Goal: Task Accomplishment & Management: Complete application form

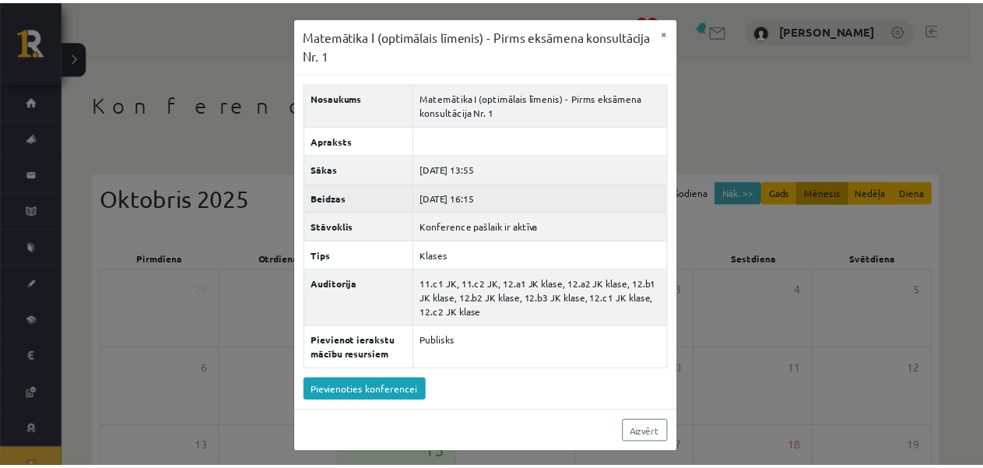
scroll to position [156, 0]
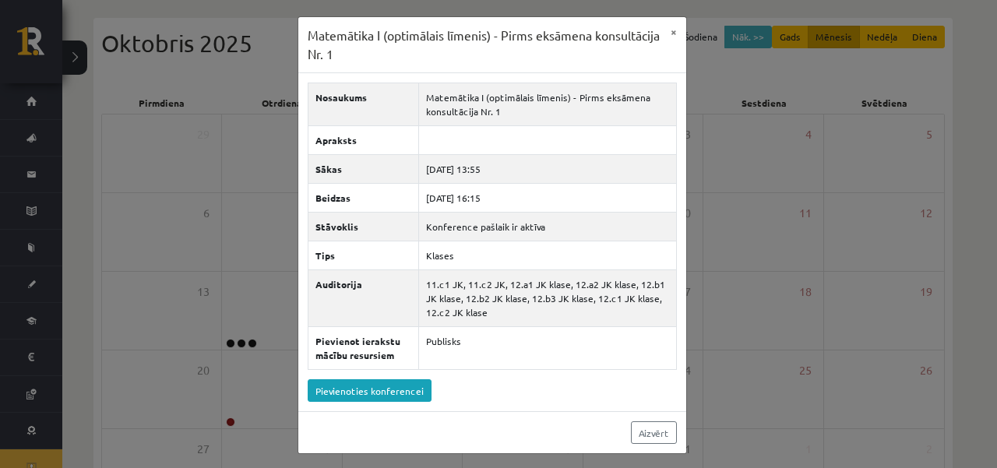
click at [757, 127] on div "Matemātika I (optimālais līmenis) - Pirms eksāmena konsultācija Nr. 1 × Nosauku…" at bounding box center [498, 234] width 997 height 468
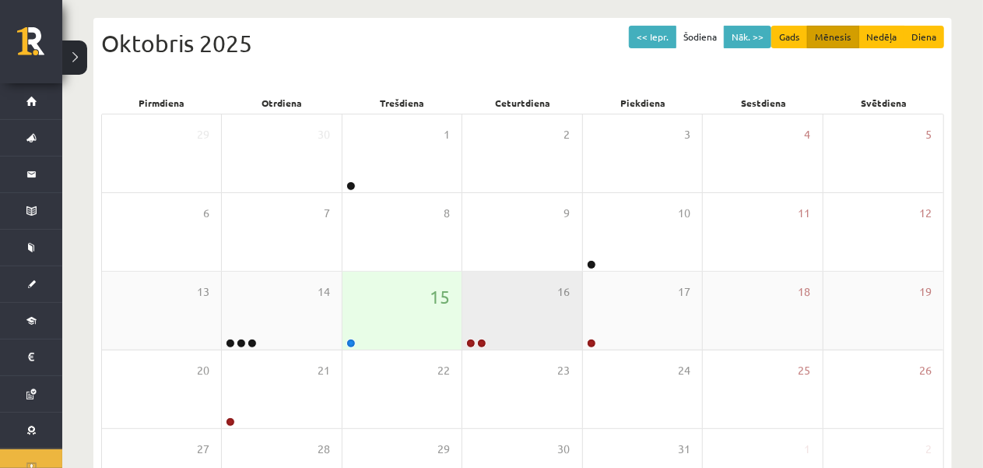
scroll to position [234, 0]
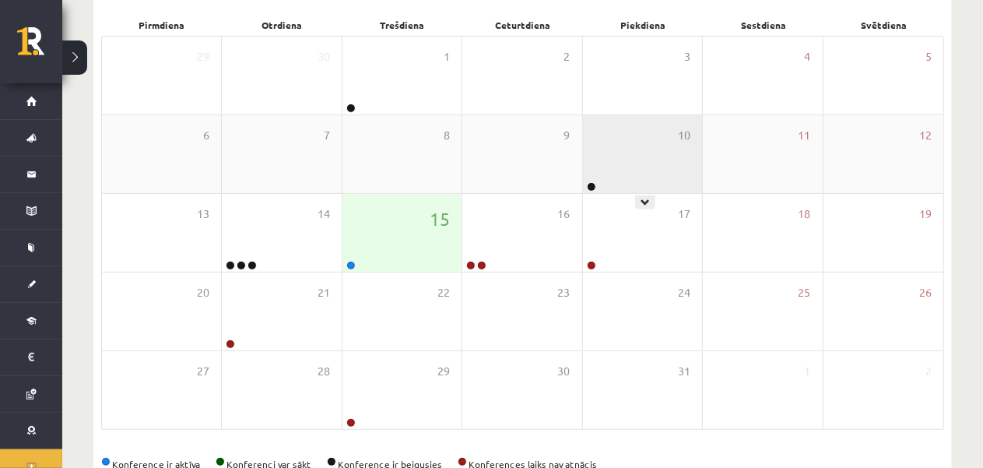
click at [603, 181] on div "10" at bounding box center [642, 154] width 119 height 78
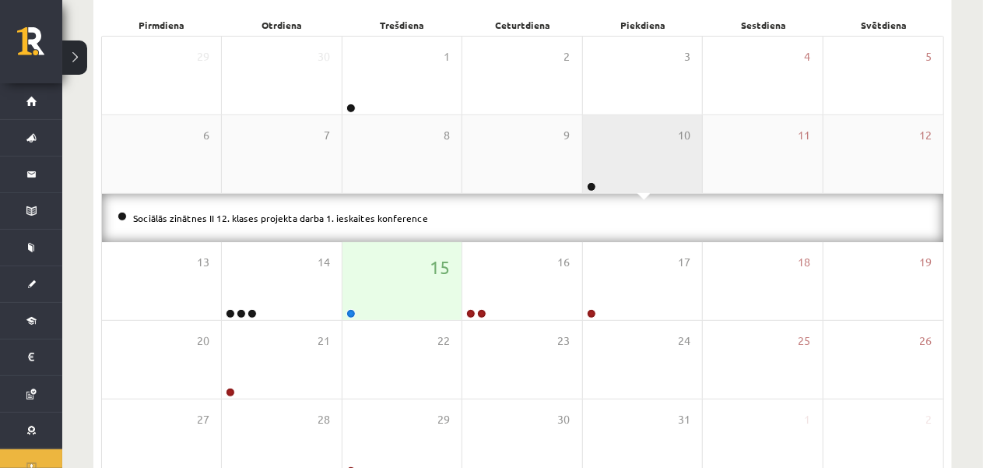
click at [603, 181] on div "10" at bounding box center [642, 154] width 119 height 78
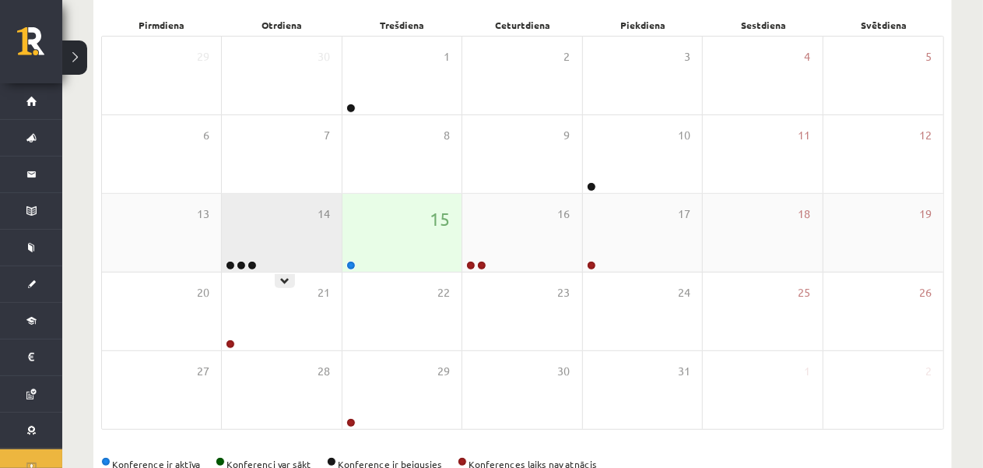
click at [317, 227] on div "14" at bounding box center [281, 233] width 119 height 78
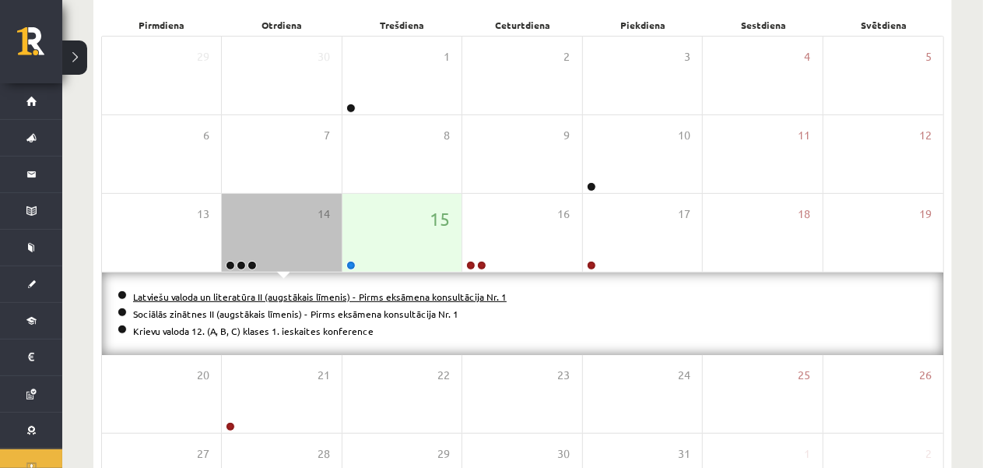
click at [386, 294] on link "Latviešu valoda un literatūra II (augstākais līmenis) - Pirms eksāmena konsultā…" at bounding box center [320, 296] width 374 height 12
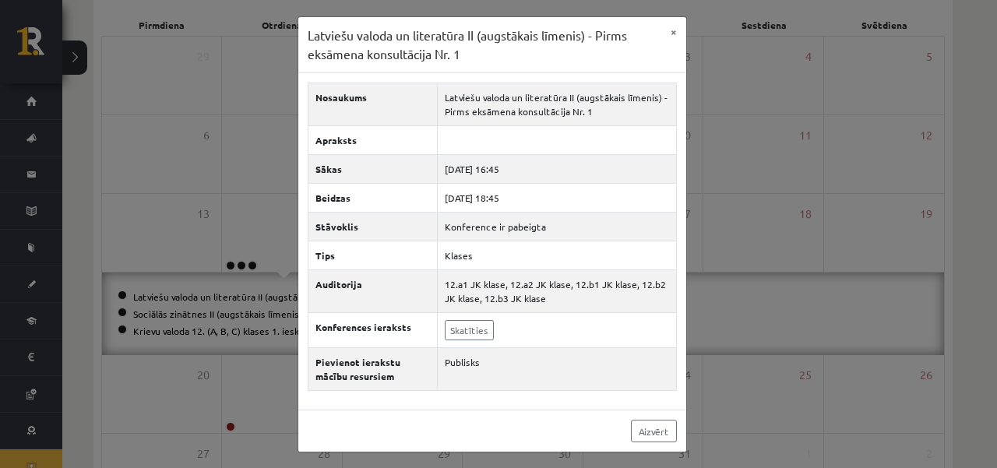
click at [720, 202] on div "Latviešu valoda un literatūra II (augstākais līmenis) - Pirms eksāmena konsultā…" at bounding box center [498, 234] width 997 height 468
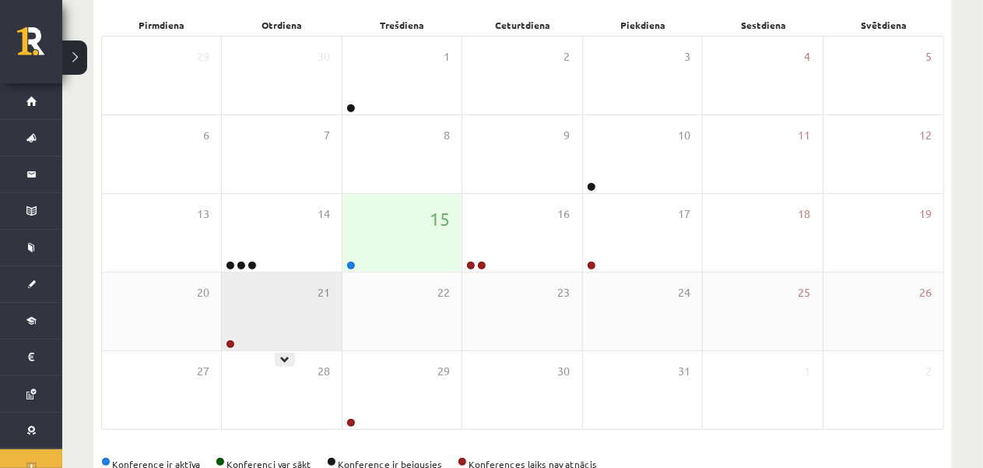
click at [333, 273] on div "21" at bounding box center [281, 312] width 119 height 78
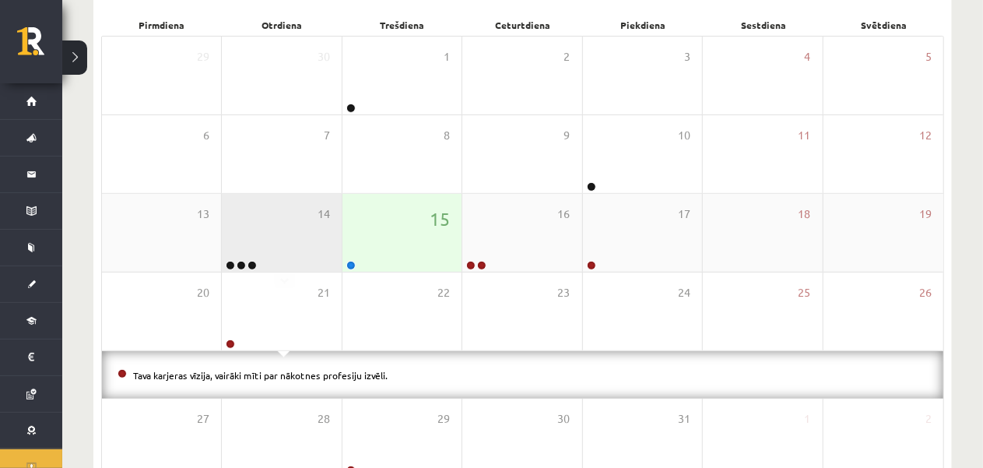
click at [313, 255] on div "14" at bounding box center [281, 233] width 119 height 78
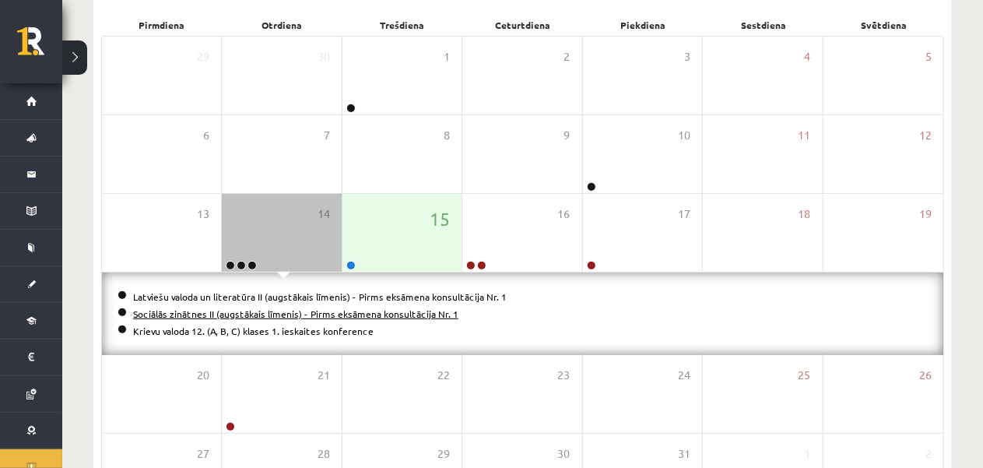
click at [366, 315] on link "Sociālās zinātnes II (augstākais līmenis) - Pirms eksāmena konsultācija Nr. 1" at bounding box center [295, 314] width 325 height 12
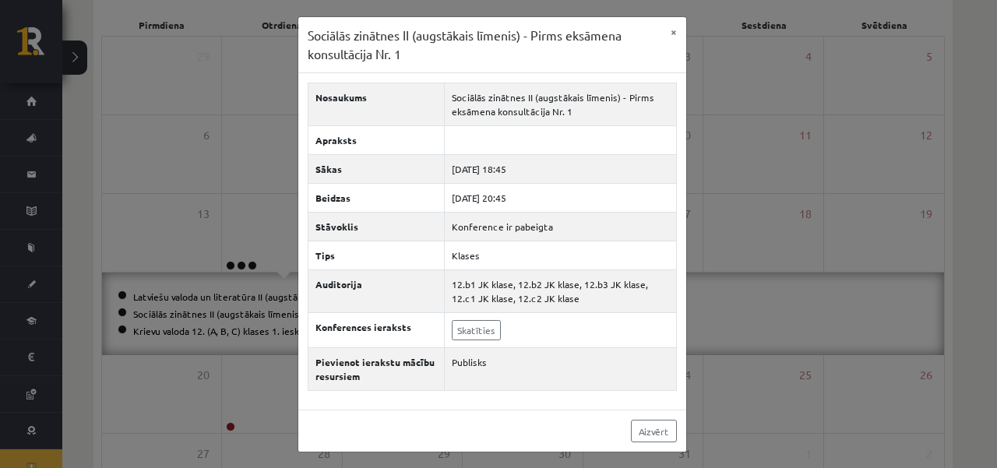
click at [746, 164] on div "Sociālās zinātnes II (augstākais līmenis) - Pirms eksāmena konsultācija Nr. 1 ×…" at bounding box center [498, 234] width 997 height 468
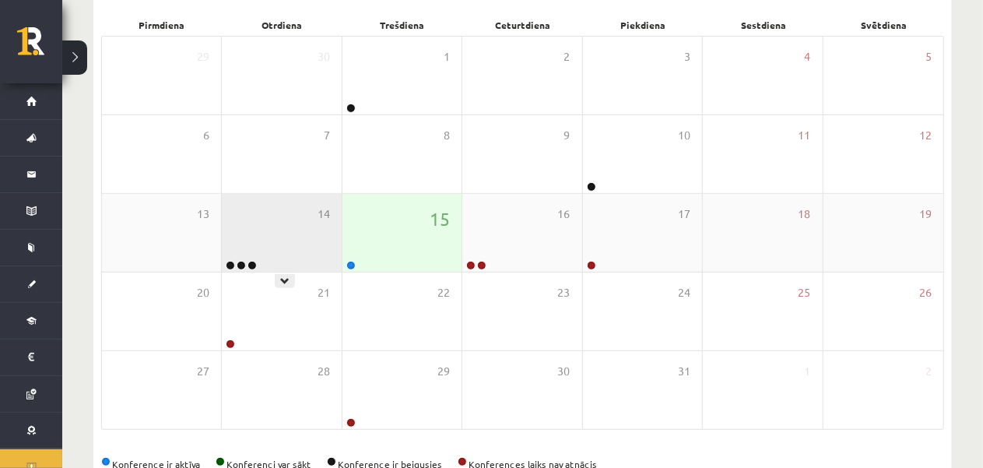
click at [279, 238] on div "14" at bounding box center [281, 233] width 119 height 78
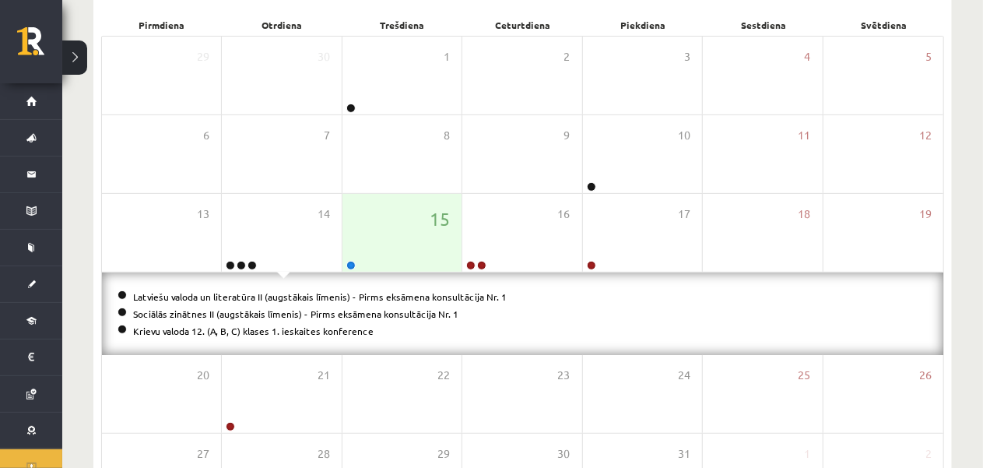
click at [280, 334] on li "Krievu valoda 12. (A, B, C) klases 1. ieskaites konference" at bounding box center [523, 330] width 811 height 17
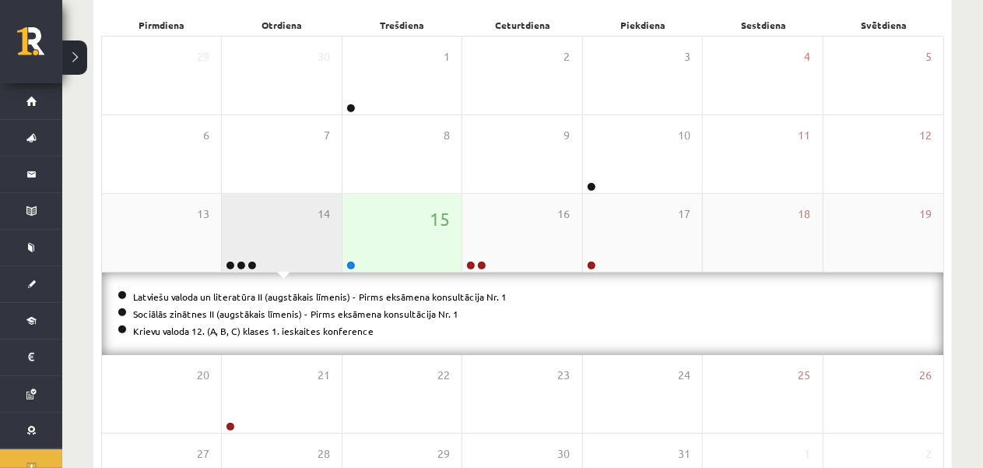
click at [299, 231] on div "14" at bounding box center [281, 233] width 119 height 78
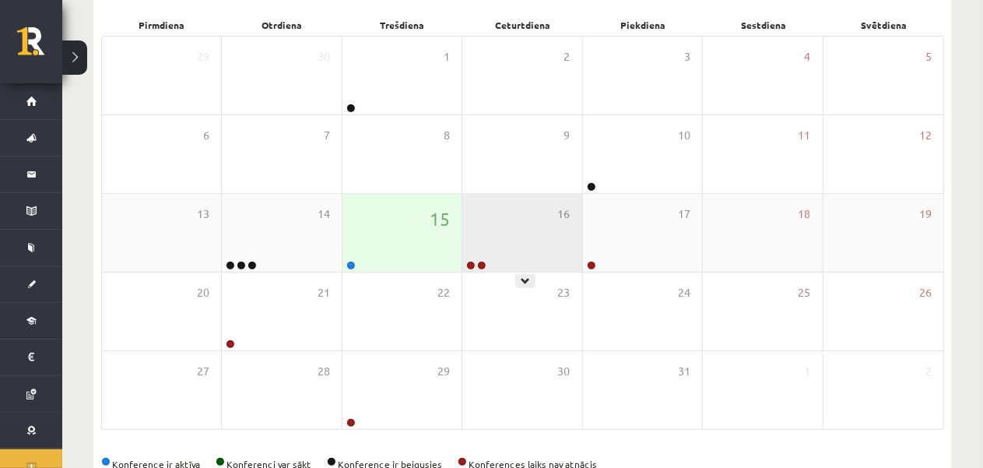
click at [508, 237] on div "16" at bounding box center [522, 233] width 119 height 78
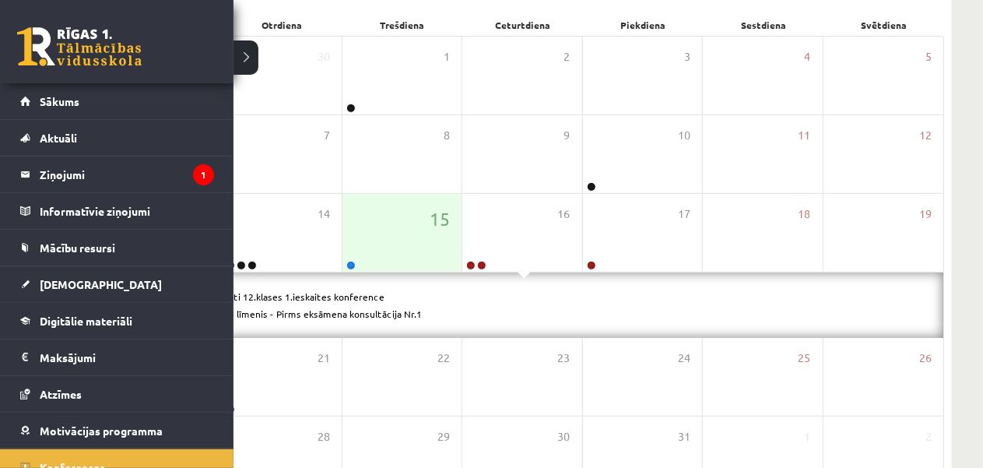
click at [49, 33] on link at bounding box center [79, 46] width 125 height 39
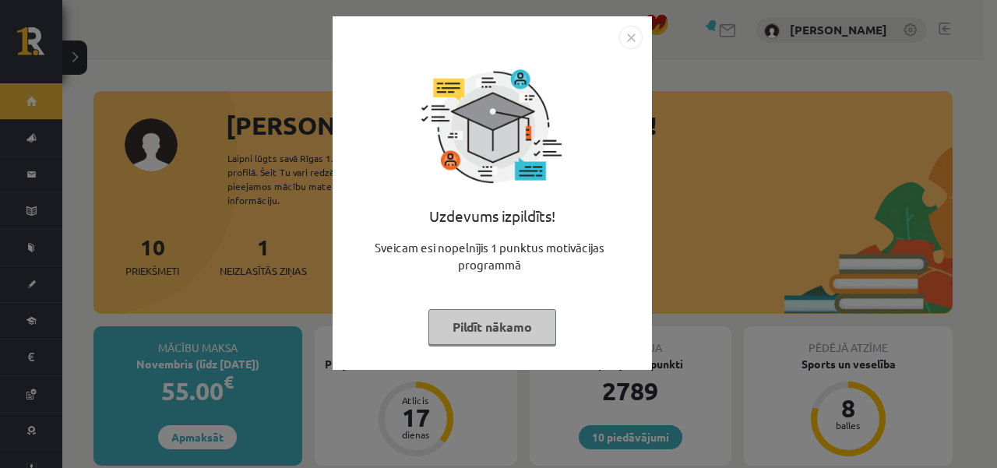
click at [480, 326] on button "Pildīt nākamo" at bounding box center [492, 327] width 128 height 36
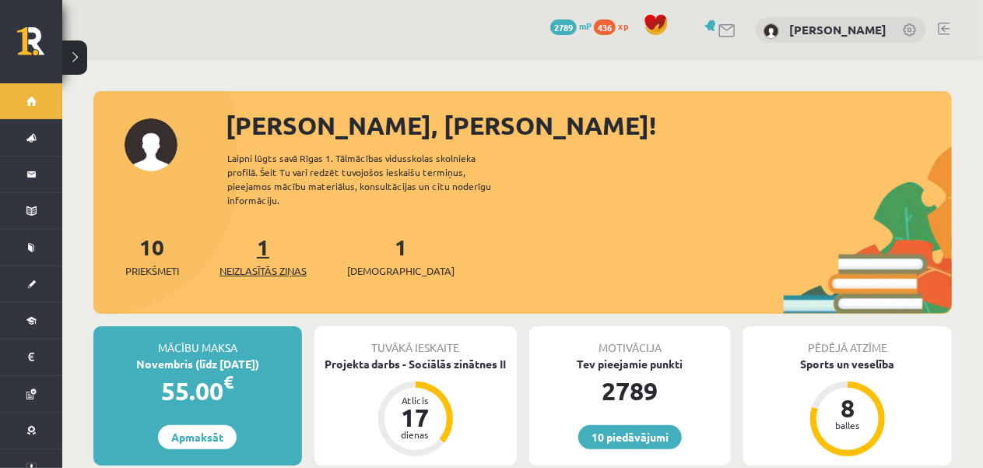
click at [265, 238] on link "1 Neizlasītās ziņas" at bounding box center [263, 256] width 87 height 46
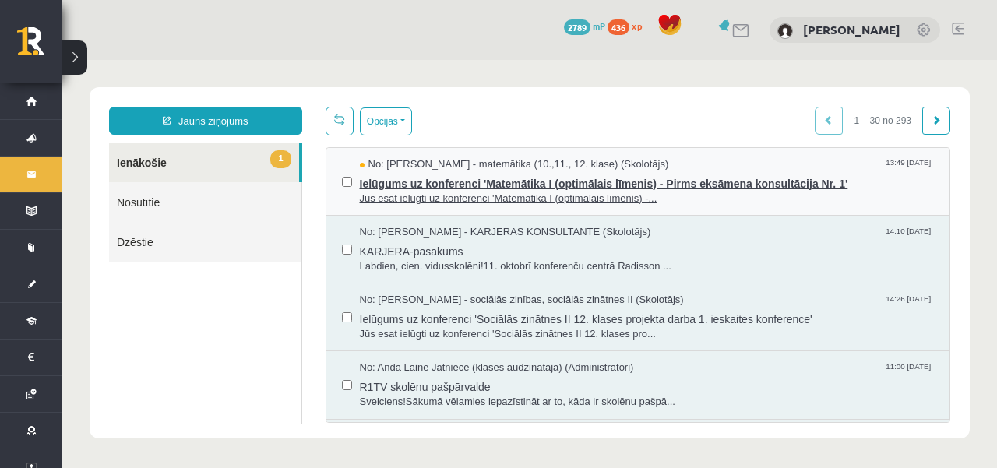
click at [419, 200] on span "Jūs esat ielūgti uz konferenci 'Matemātika I (optimālais līmenis) -..." at bounding box center [647, 199] width 575 height 15
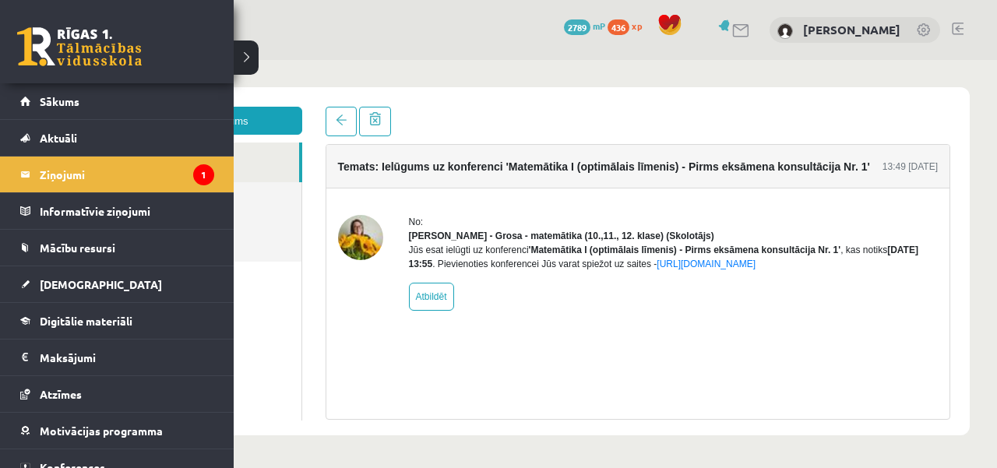
click at [37, 55] on link at bounding box center [79, 46] width 125 height 39
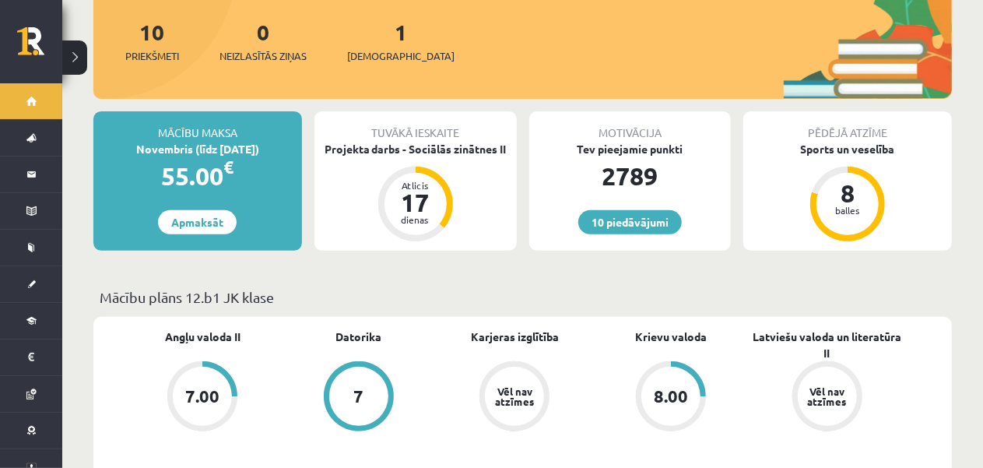
scroll to position [156, 0]
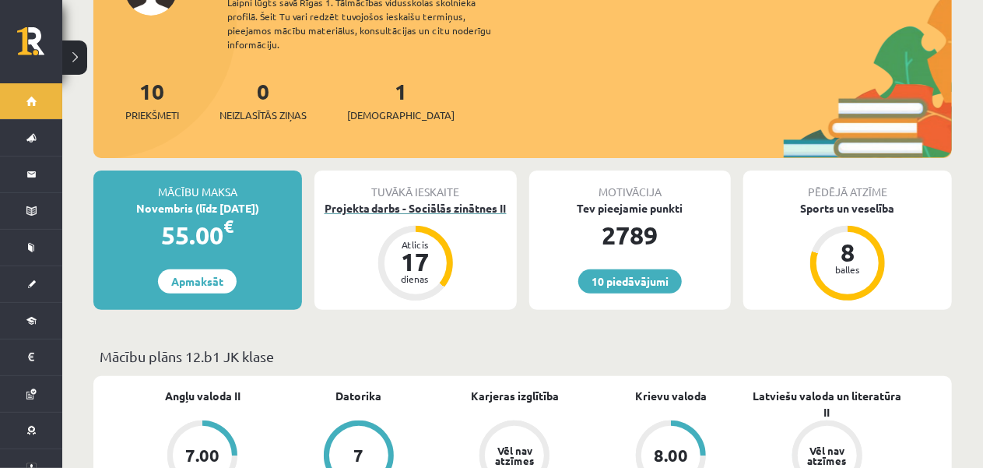
click at [386, 200] on div "Projekta darbs - Sociālās zinātnes II" at bounding box center [416, 208] width 202 height 16
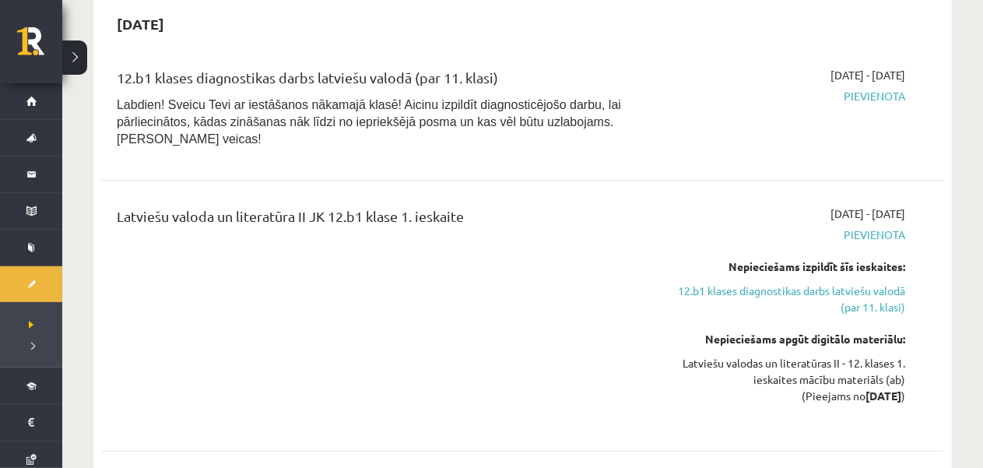
scroll to position [311, 0]
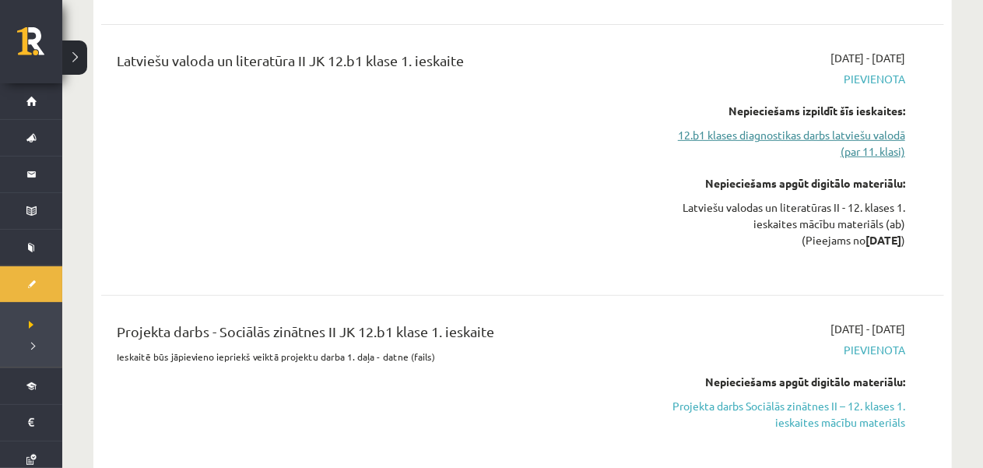
click at [760, 127] on link "12.b1 klases diagnostikas darbs latviešu valodā (par 11. klasi)" at bounding box center [782, 143] width 248 height 33
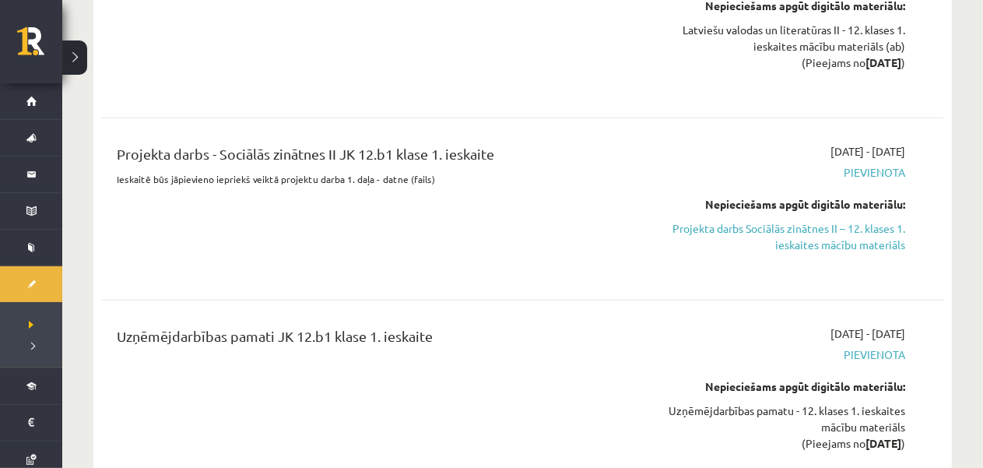
scroll to position [518, 0]
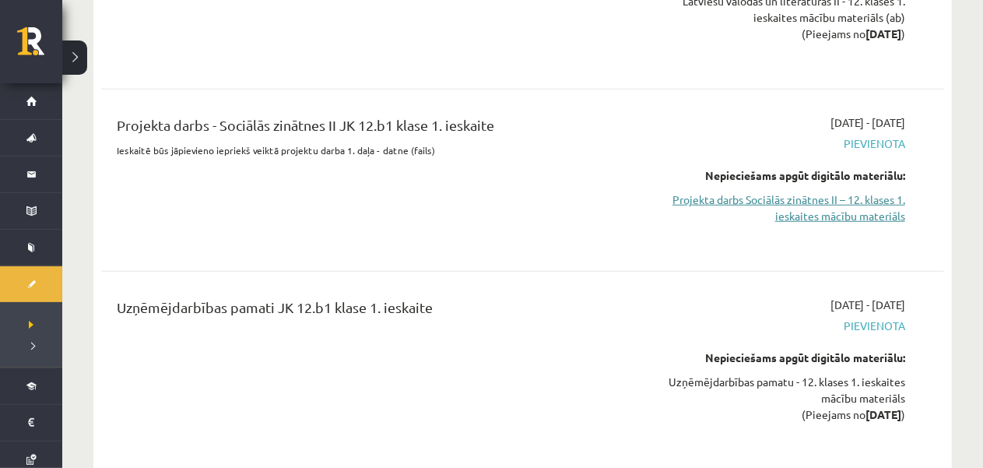
click at [747, 192] on link "Projekta darbs Sociālās zinātnes II – 12. klases 1. ieskaites mācību materiāls" at bounding box center [782, 208] width 248 height 33
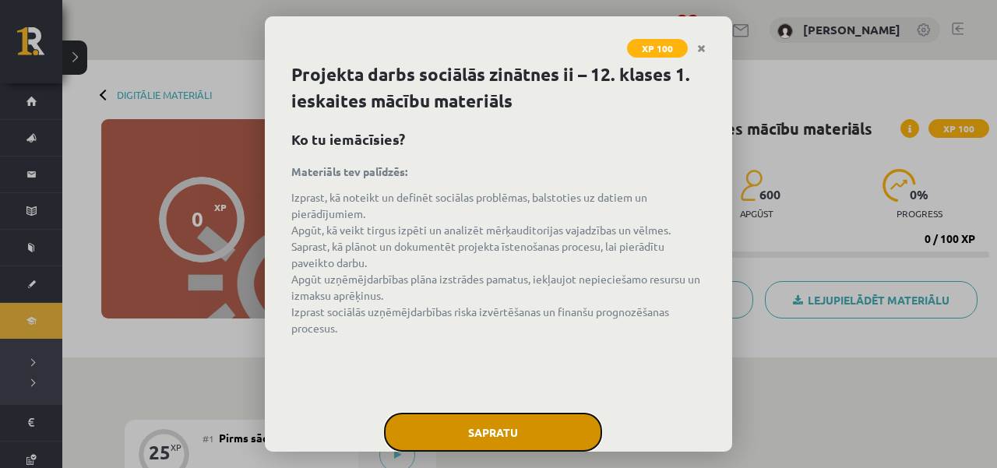
click at [468, 427] on button "Sapratu" at bounding box center [493, 432] width 218 height 39
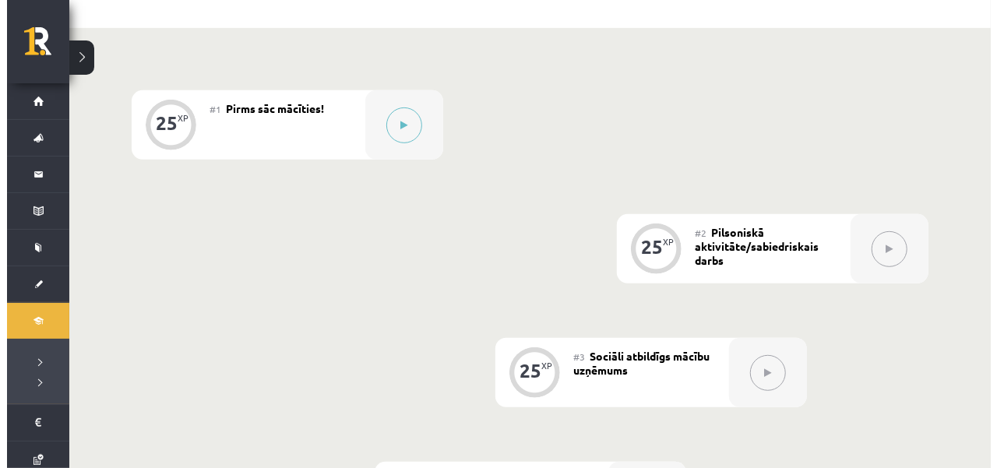
scroll to position [311, 0]
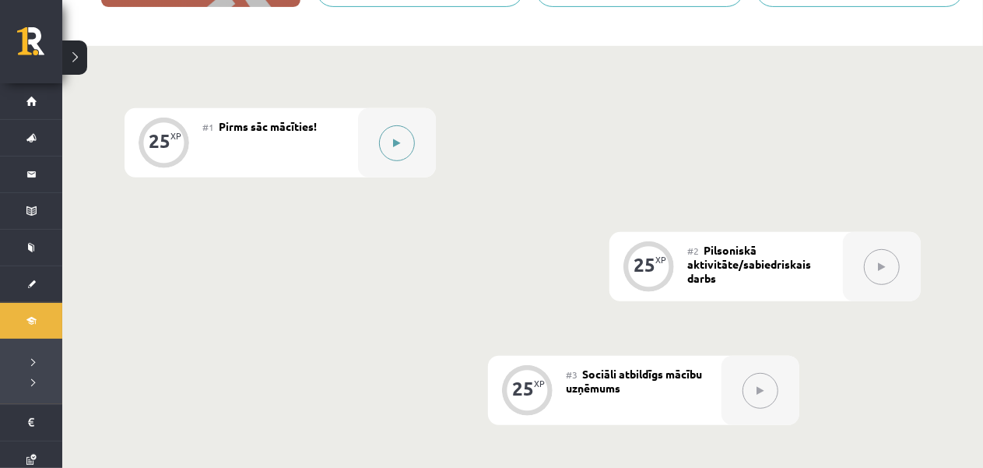
click at [392, 126] on button at bounding box center [397, 143] width 36 height 36
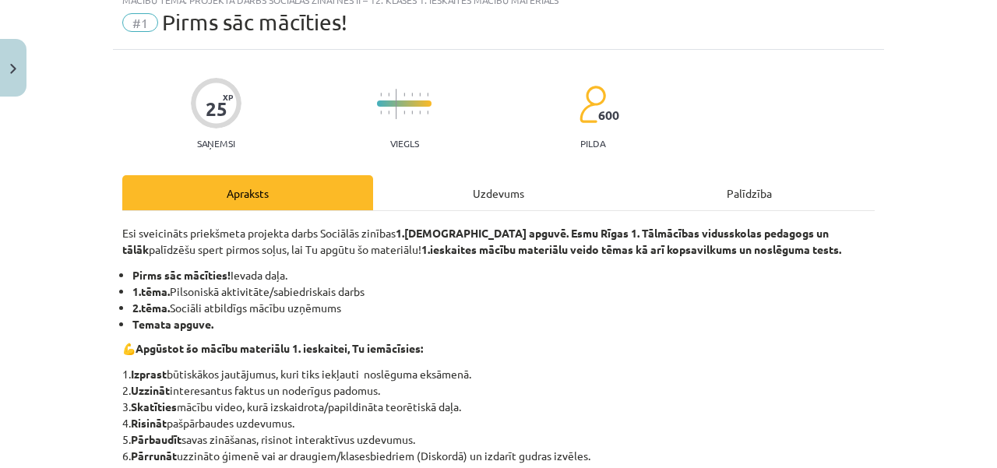
scroll to position [234, 0]
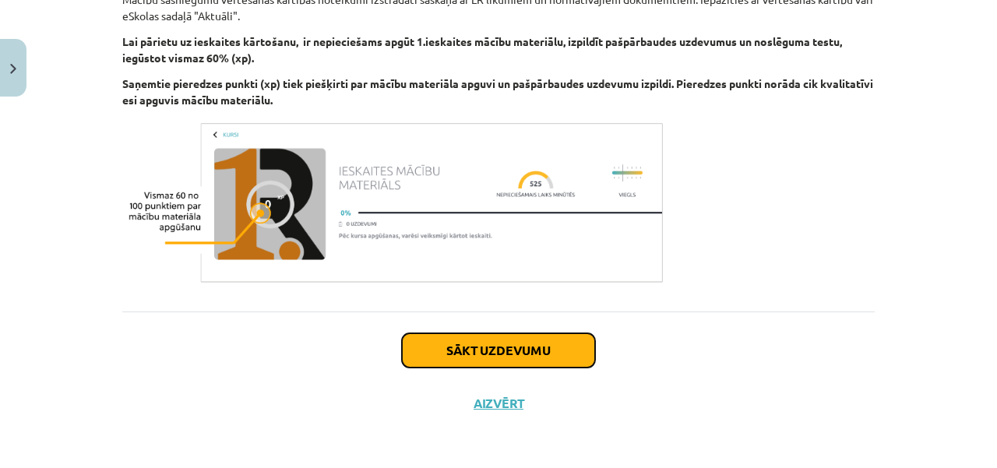
click at [553, 346] on button "Sākt uzdevumu" at bounding box center [498, 350] width 193 height 34
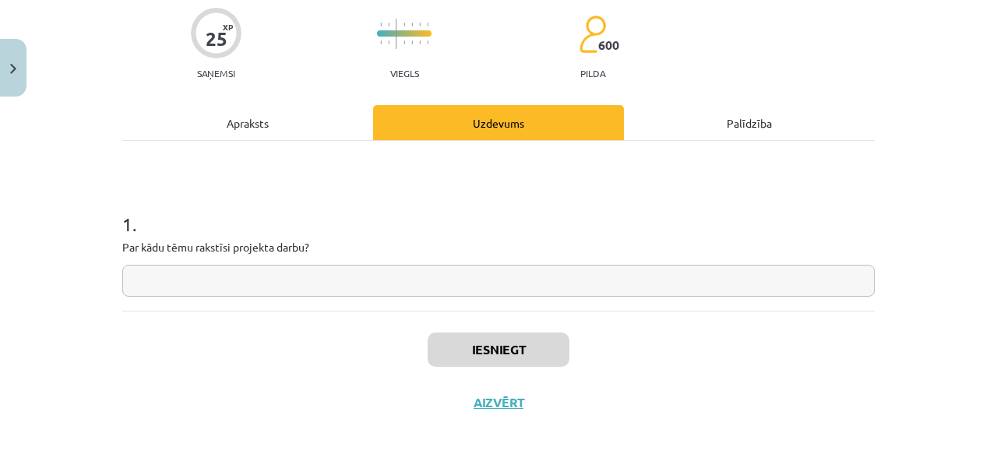
scroll to position [39, 0]
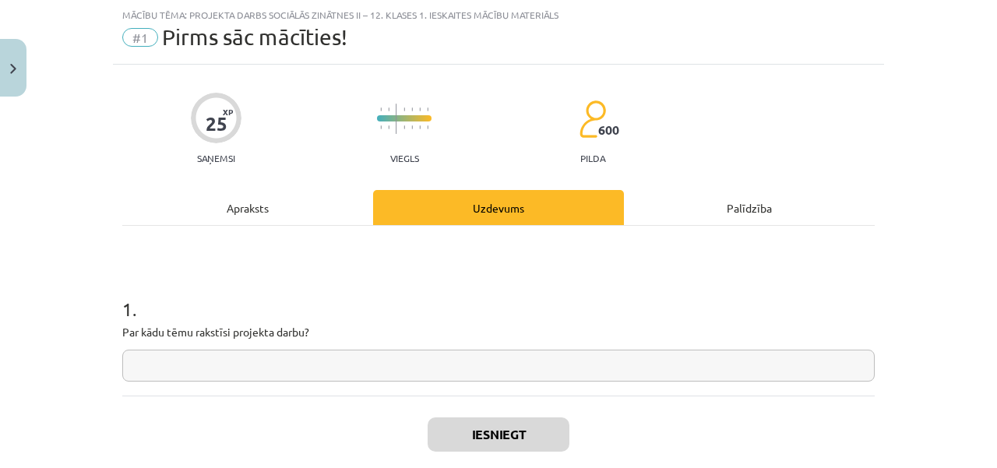
click at [548, 362] on input "text" at bounding box center [498, 366] width 752 height 32
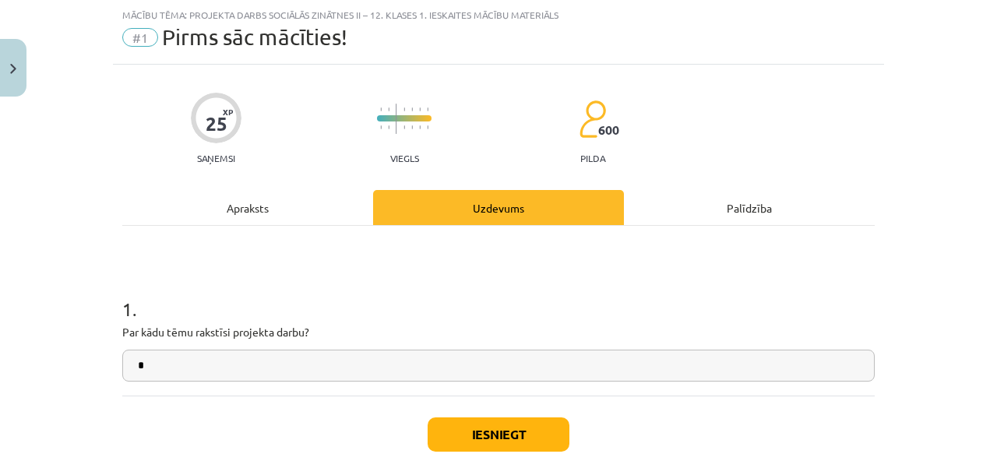
type input "*"
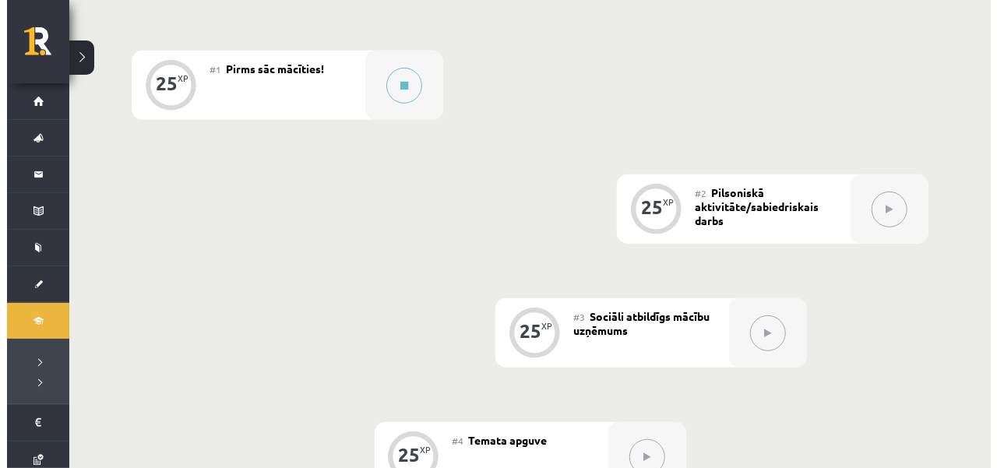
scroll to position [389, 0]
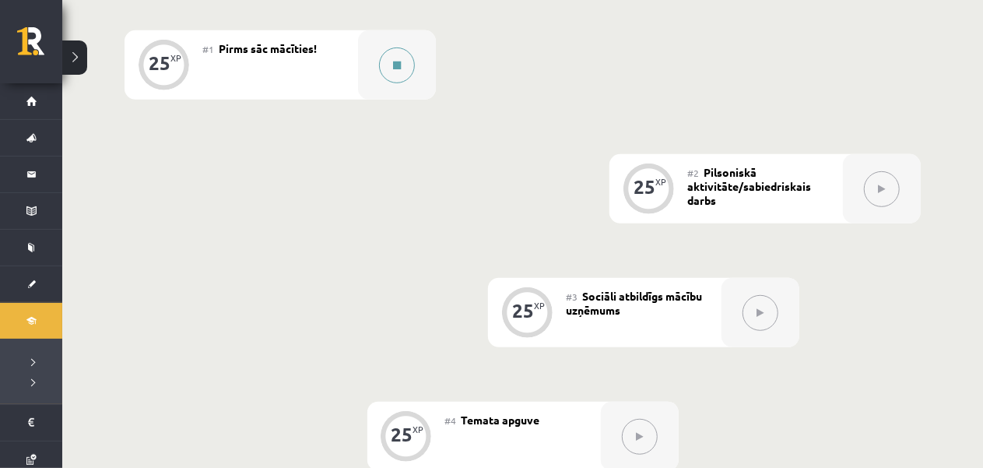
click at [395, 61] on icon at bounding box center [397, 65] width 8 height 9
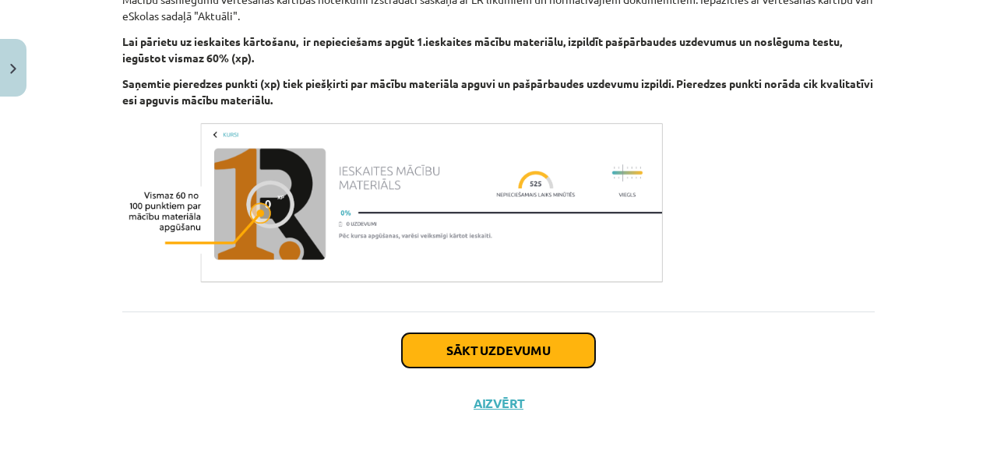
click at [493, 352] on button "Sākt uzdevumu" at bounding box center [498, 350] width 193 height 34
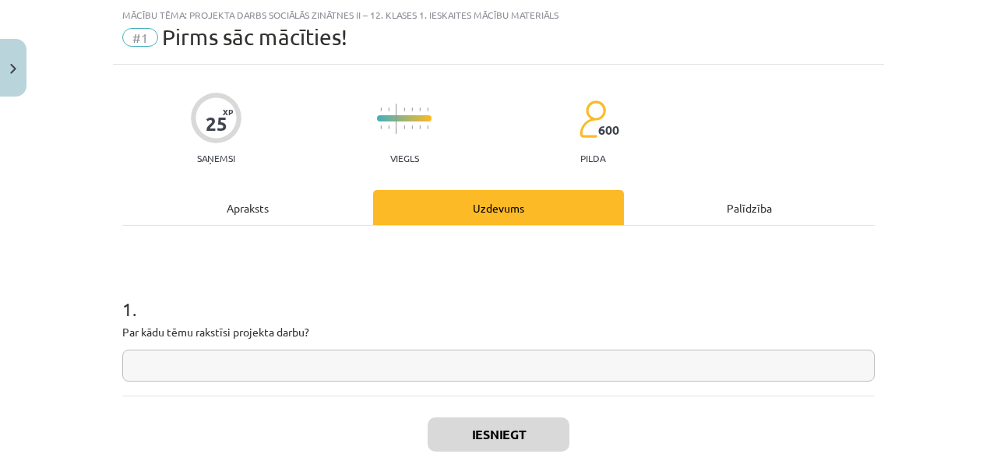
scroll to position [39, 0]
click at [463, 369] on input "text" at bounding box center [498, 366] width 752 height 32
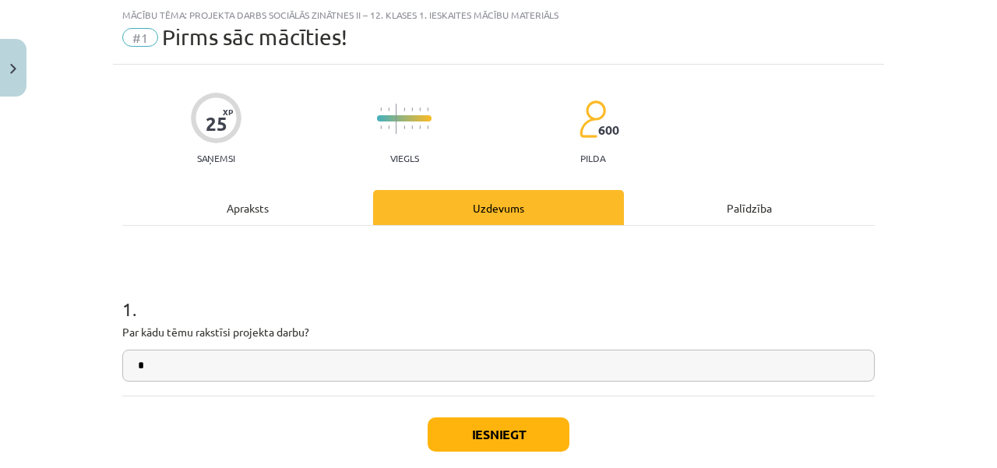
type input "*"
click at [479, 434] on button "Iesniegt" at bounding box center [498, 434] width 142 height 34
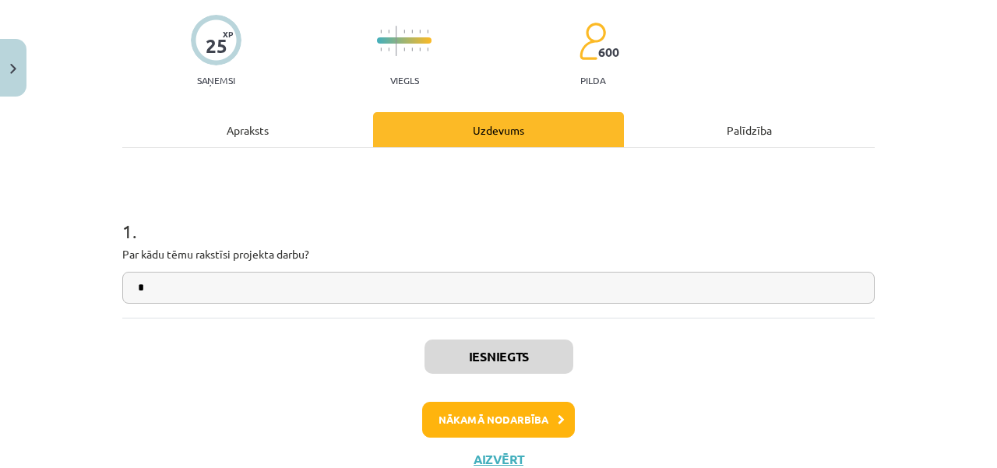
scroll to position [405, 0]
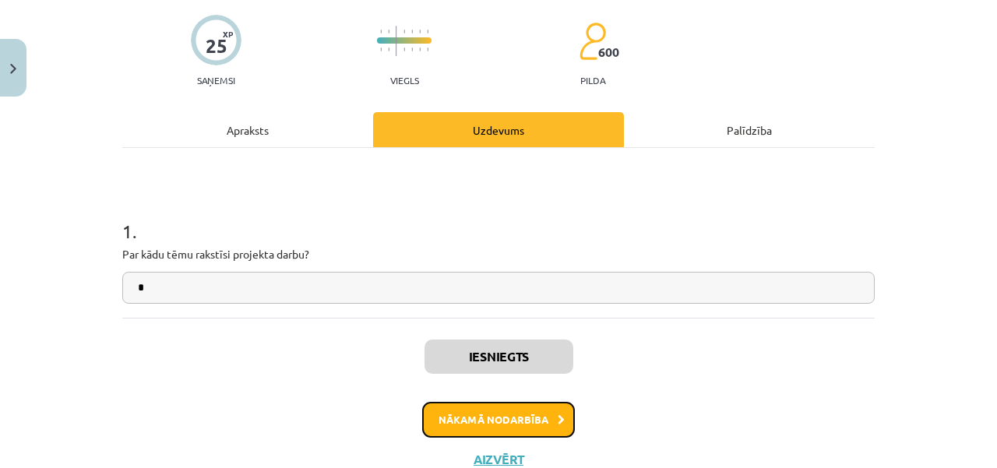
click at [463, 422] on button "Nākamā nodarbība" at bounding box center [498, 420] width 153 height 36
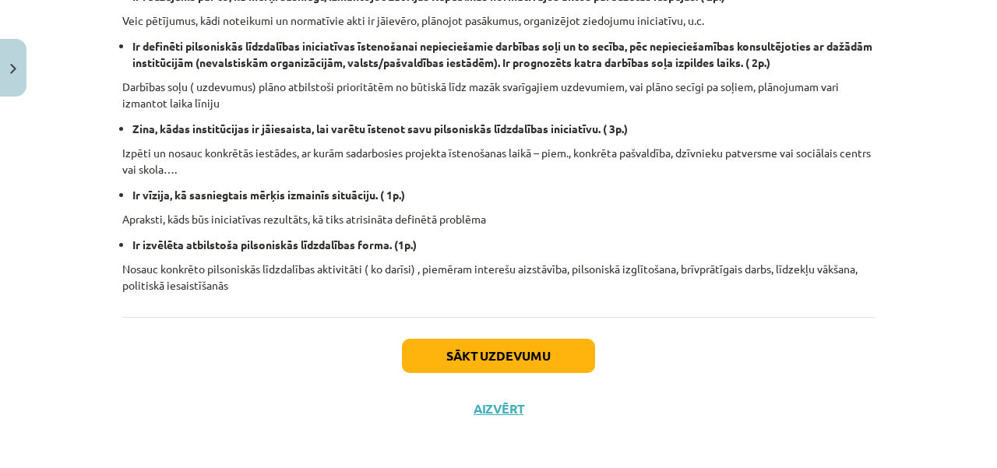
scroll to position [540, 0]
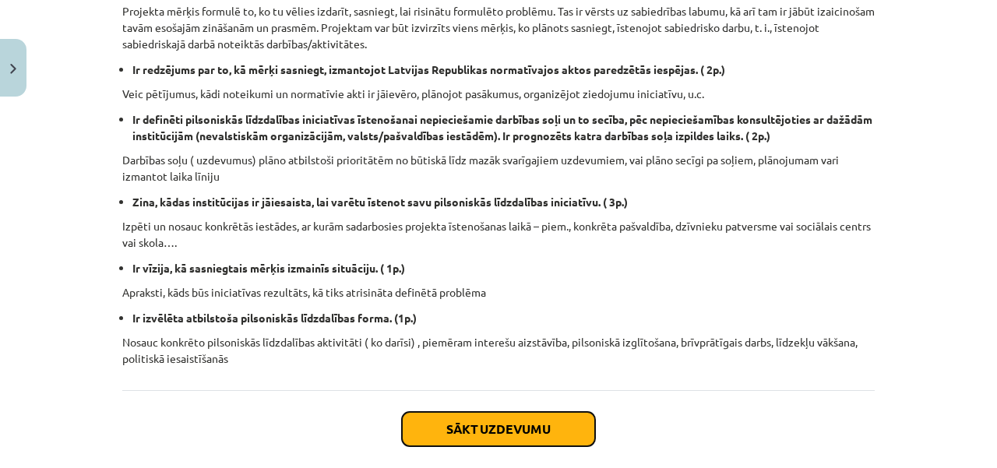
click at [526, 438] on button "Sākt uzdevumu" at bounding box center [498, 429] width 193 height 34
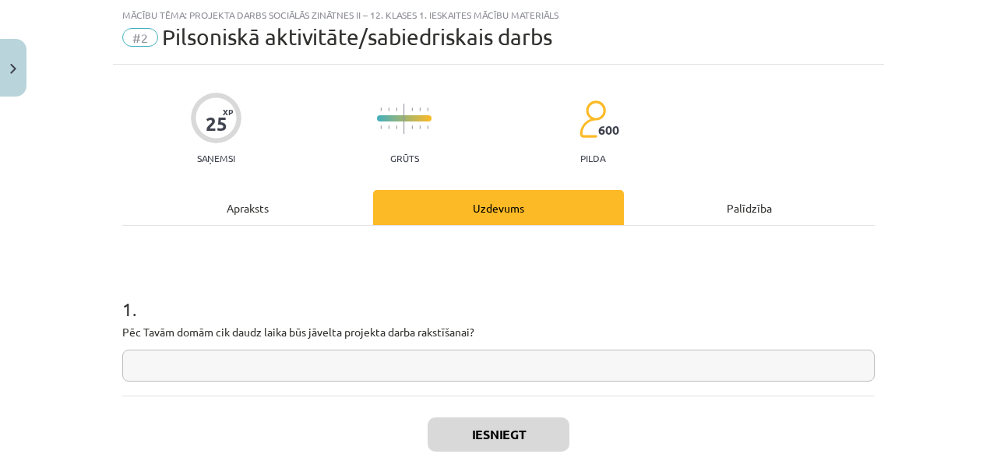
scroll to position [39, 0]
click at [432, 367] on input "text" at bounding box center [498, 366] width 752 height 32
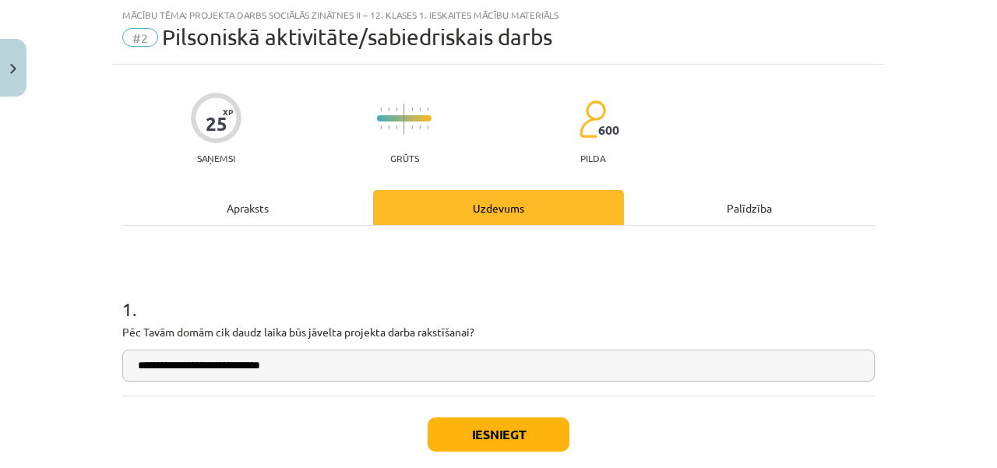
type input "**********"
click at [511, 427] on button "Iesniegt" at bounding box center [498, 434] width 142 height 34
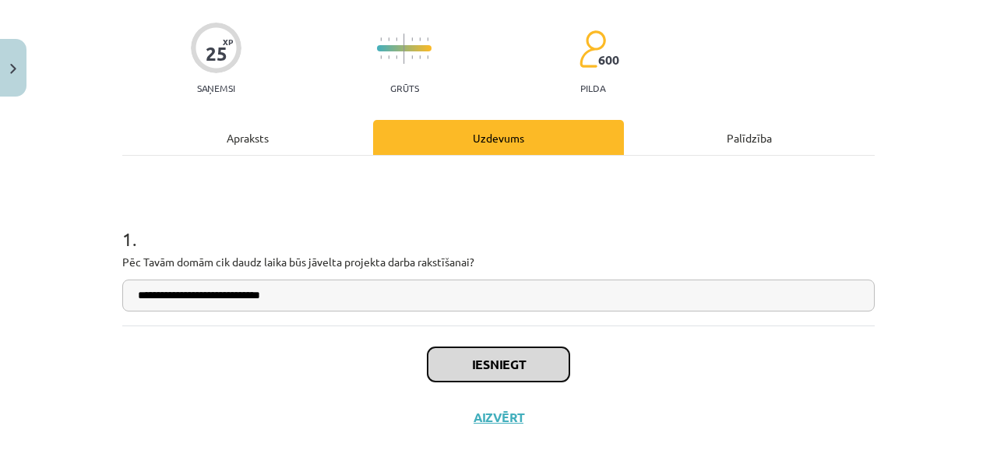
scroll to position [117, 0]
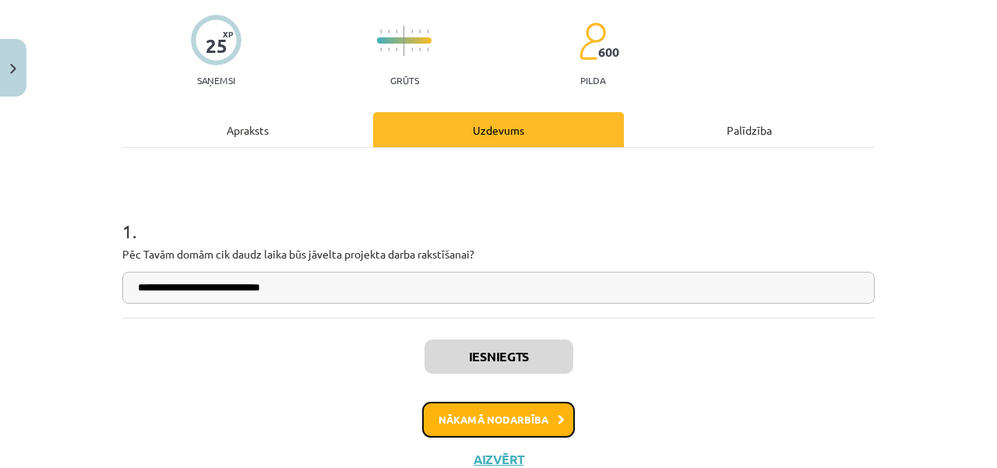
click at [540, 426] on button "Nākamā nodarbība" at bounding box center [498, 420] width 153 height 36
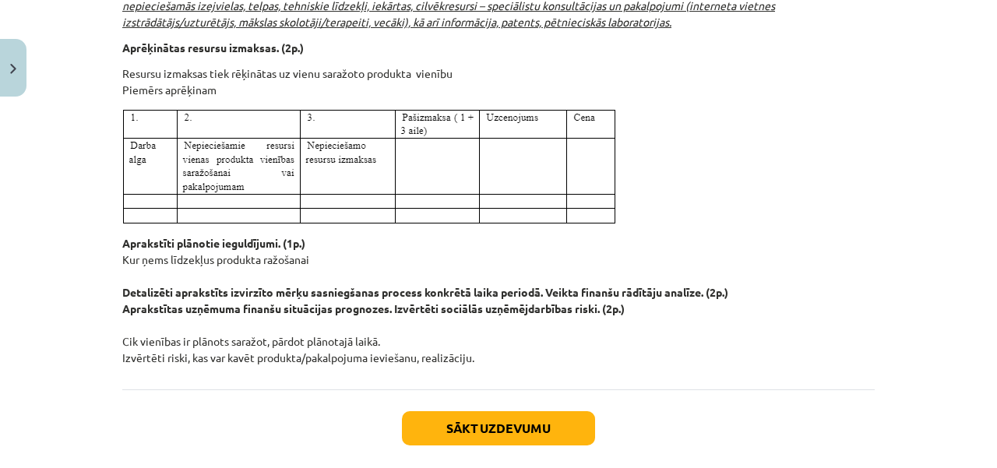
scroll to position [1895, 0]
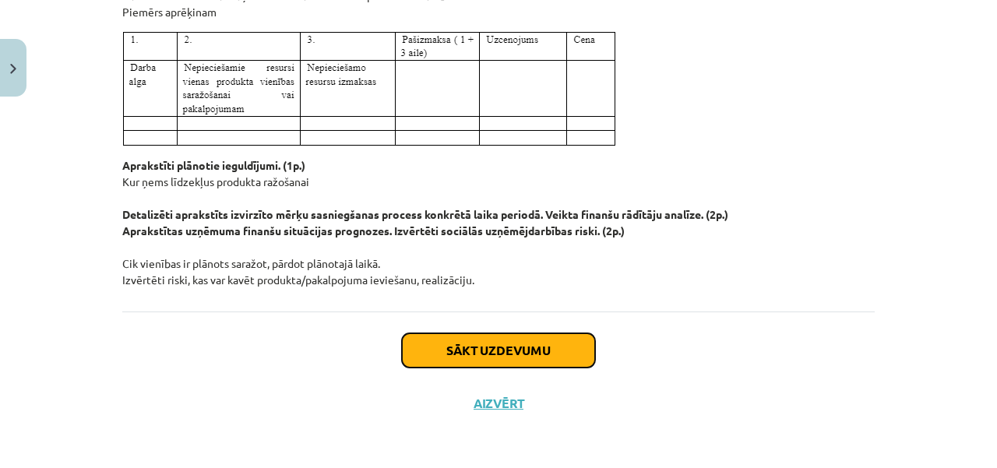
click at [515, 355] on button "Sākt uzdevumu" at bounding box center [498, 350] width 193 height 34
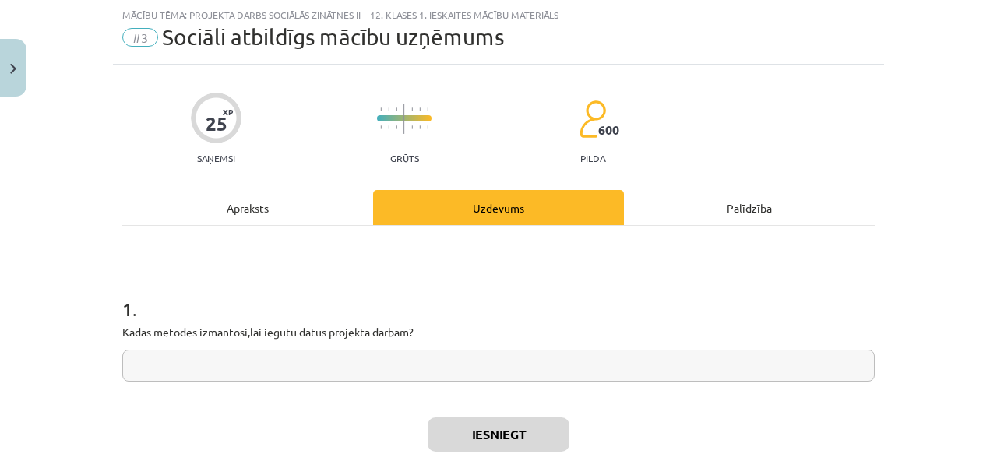
scroll to position [39, 0]
click at [514, 356] on input "text" at bounding box center [498, 366] width 752 height 32
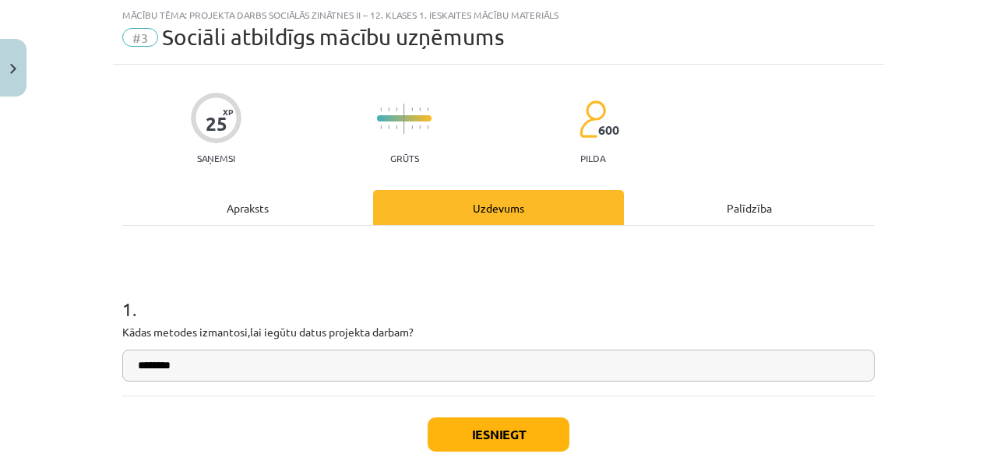
type input "********"
click at [484, 427] on button "Iesniegt" at bounding box center [498, 434] width 142 height 34
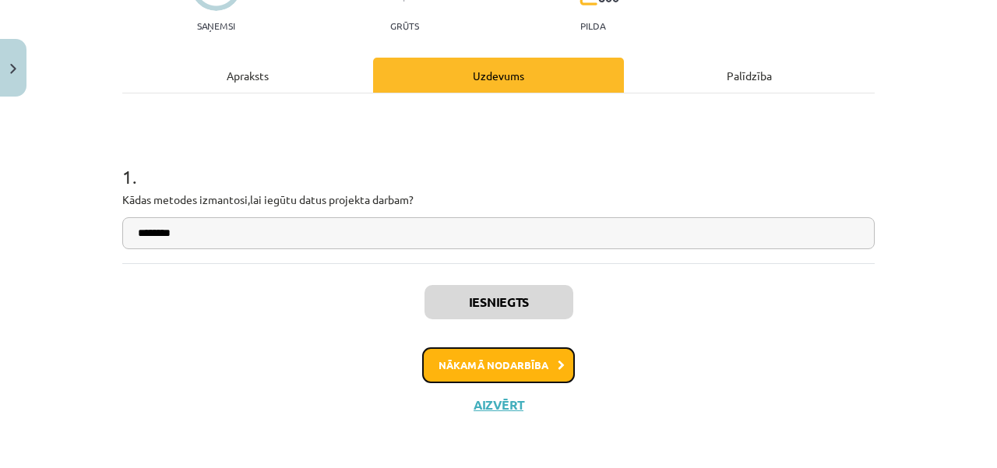
click at [534, 361] on button "Nākamā nodarbība" at bounding box center [498, 365] width 153 height 36
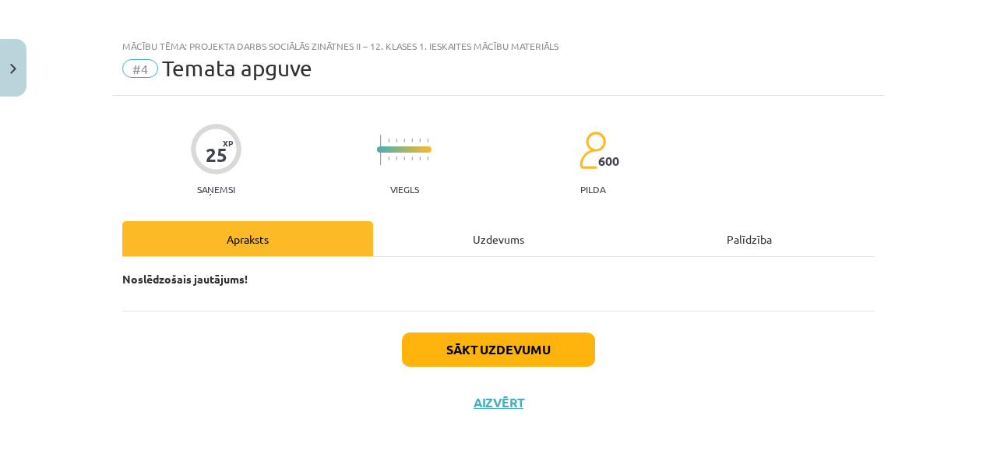
scroll to position [6, 0]
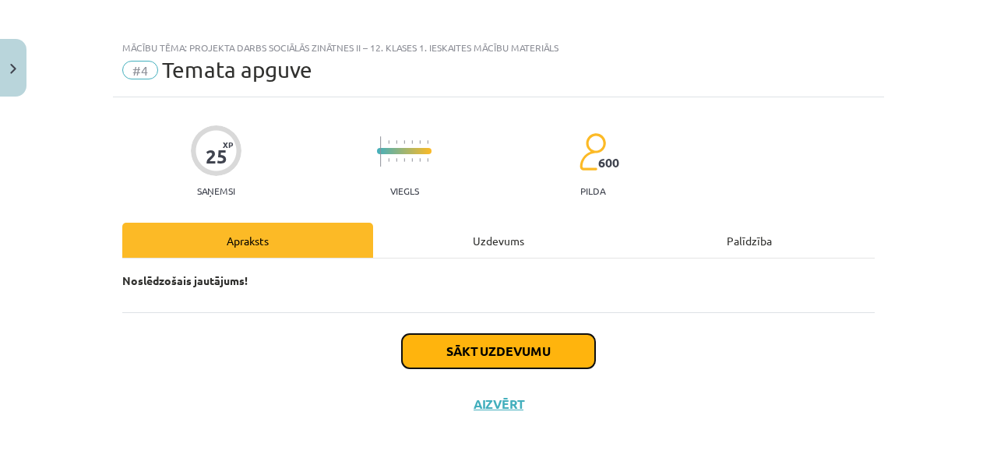
click at [528, 353] on button "Sākt uzdevumu" at bounding box center [498, 351] width 193 height 34
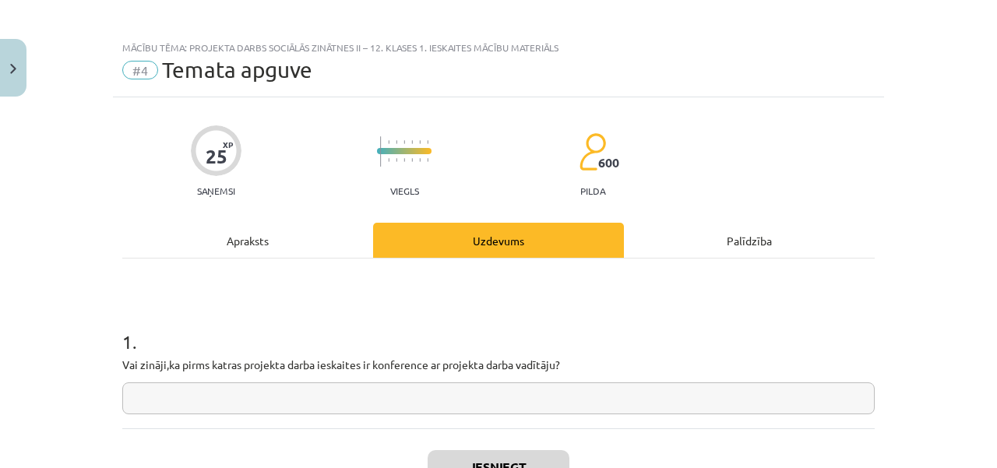
scroll to position [84, 0]
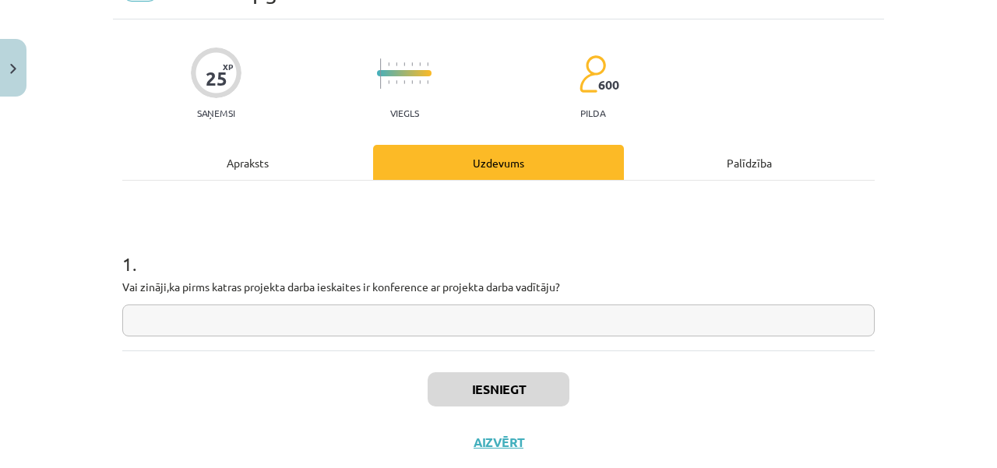
click at [509, 329] on input "text" at bounding box center [498, 320] width 752 height 32
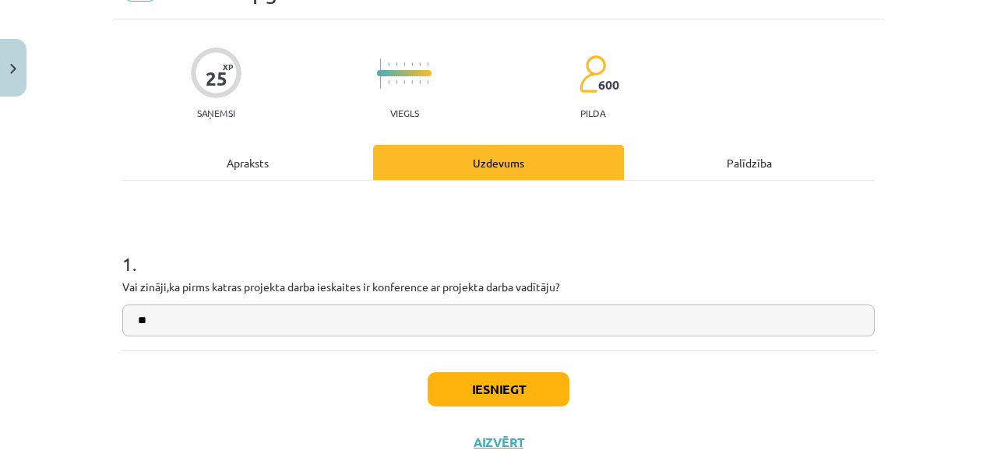
type input "**"
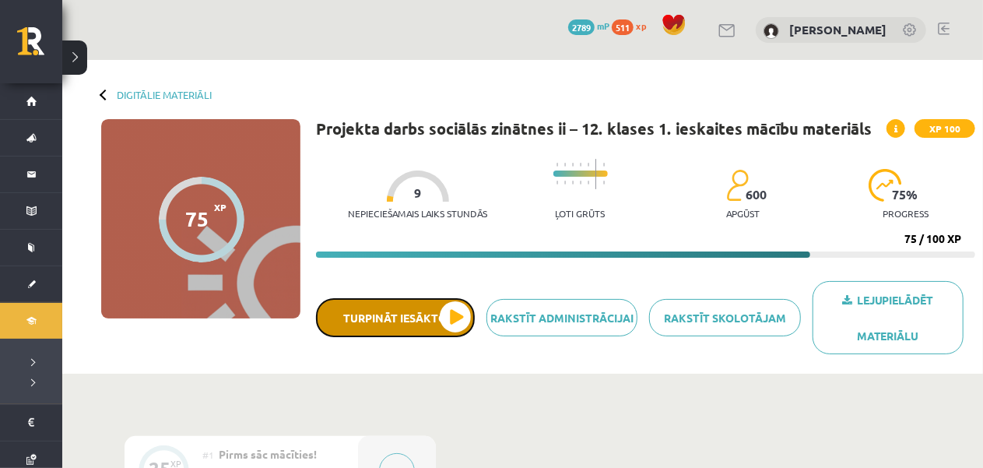
click at [447, 332] on button "Turpināt iesākto" at bounding box center [395, 317] width 159 height 39
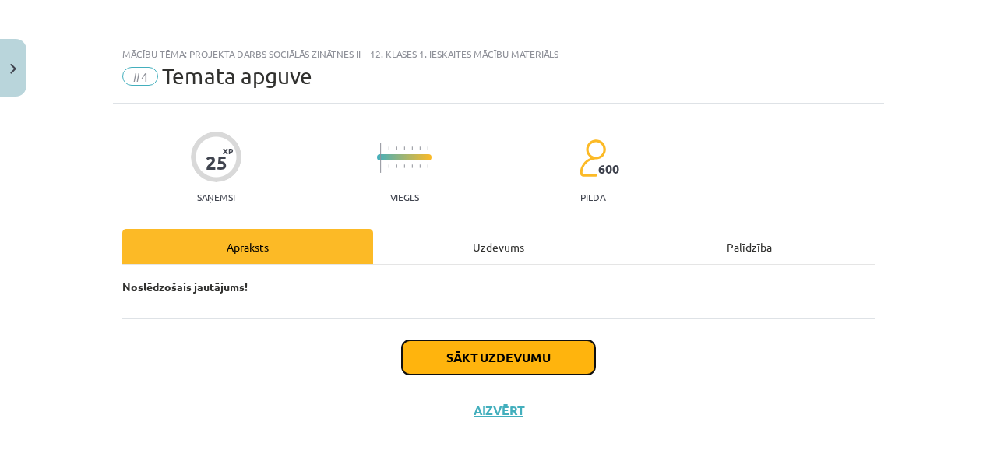
click at [531, 359] on button "Sākt uzdevumu" at bounding box center [498, 357] width 193 height 34
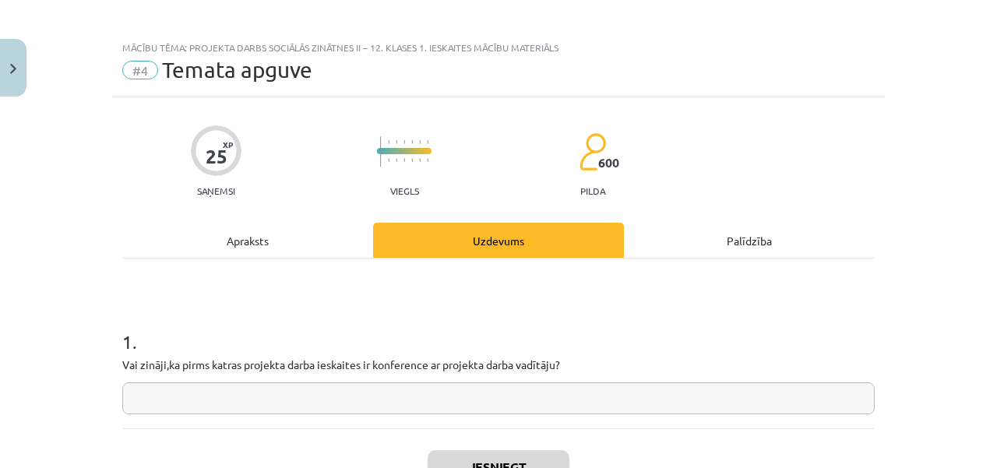
click at [514, 386] on input "text" at bounding box center [498, 398] width 752 height 32
type input "**"
click at [436, 454] on button "Iesniegt" at bounding box center [498, 467] width 142 height 34
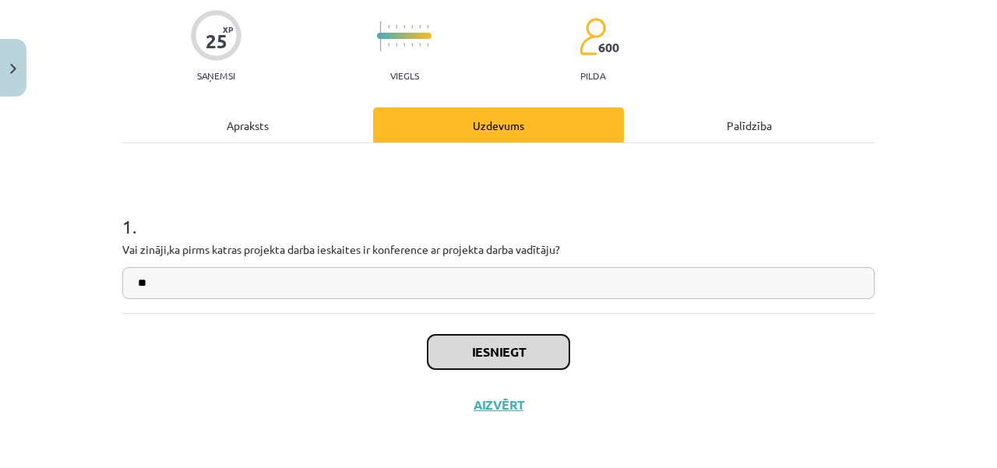
scroll to position [123, 0]
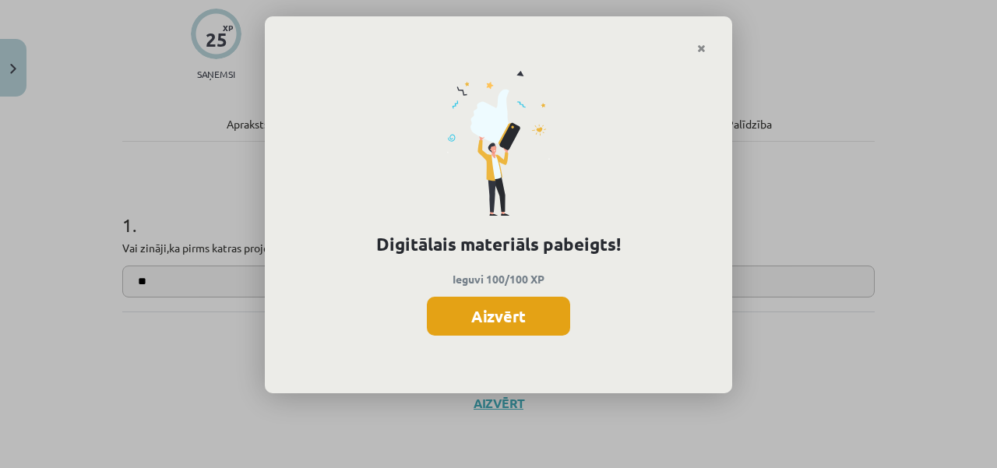
click at [509, 334] on div "Digitālais materiāls pabeigts! Ieguvi 100/100 XP Aizvērt" at bounding box center [498, 224] width 467 height 339
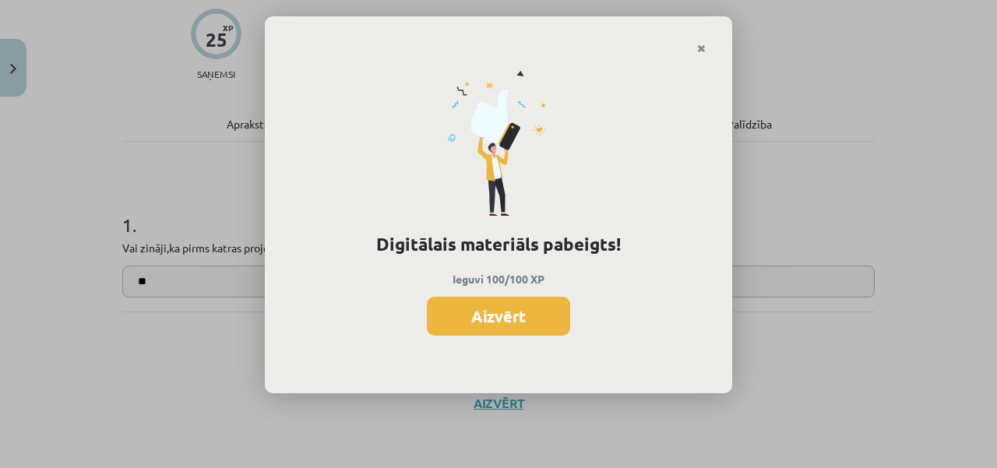
click at [504, 325] on button "Aizvērt" at bounding box center [498, 316] width 143 height 39
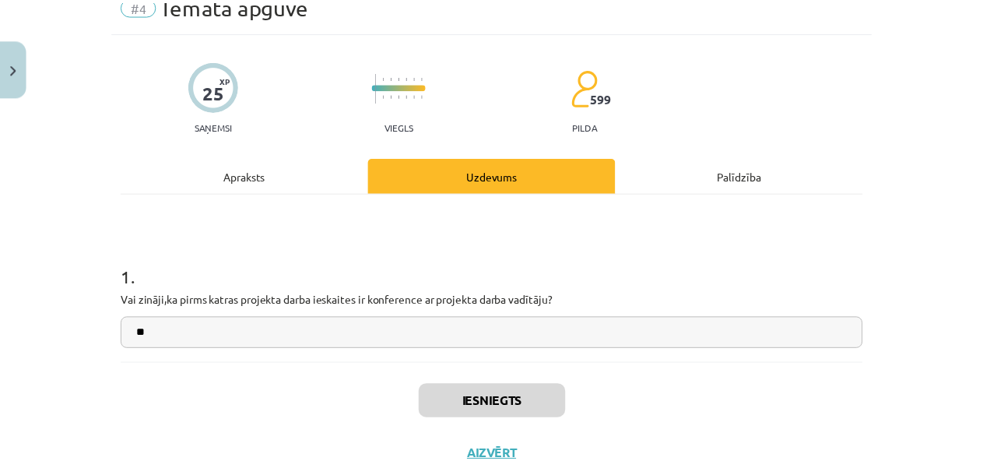
scroll to position [0, 0]
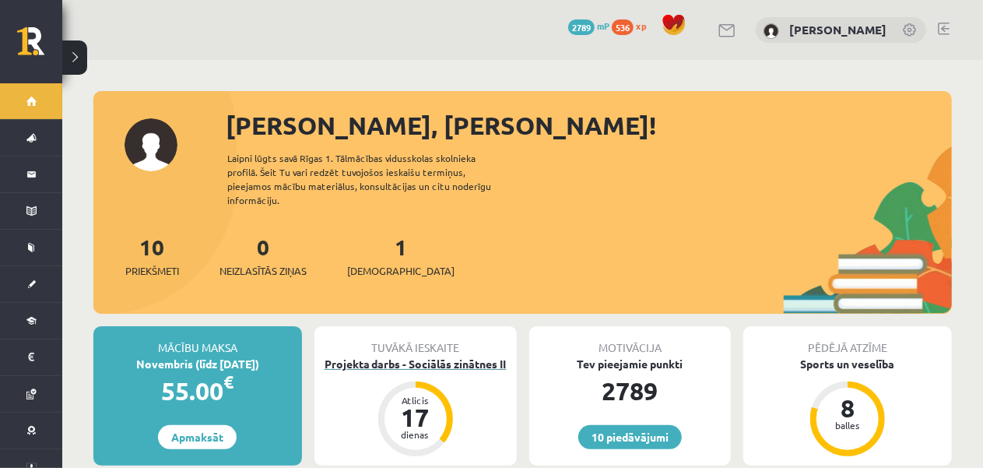
click at [392, 356] on div "Projekta darbs - Sociālās zinātnes II" at bounding box center [416, 364] width 202 height 16
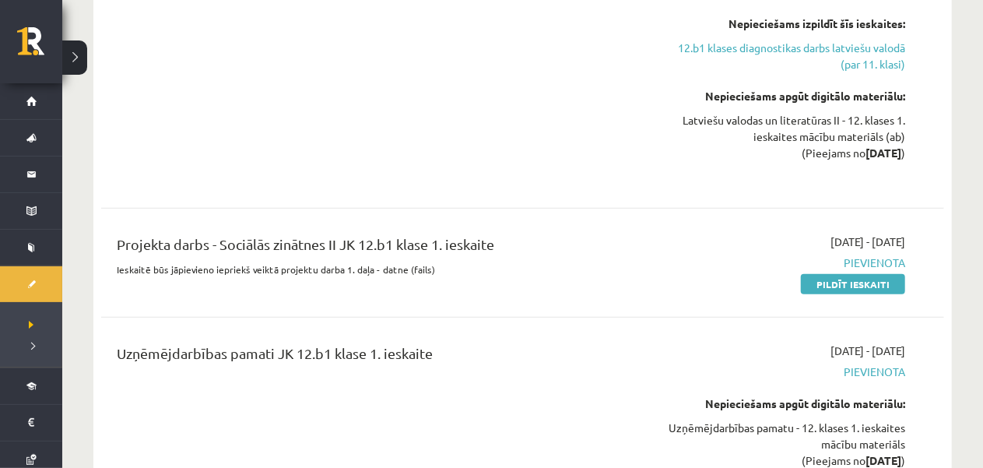
scroll to position [467, 0]
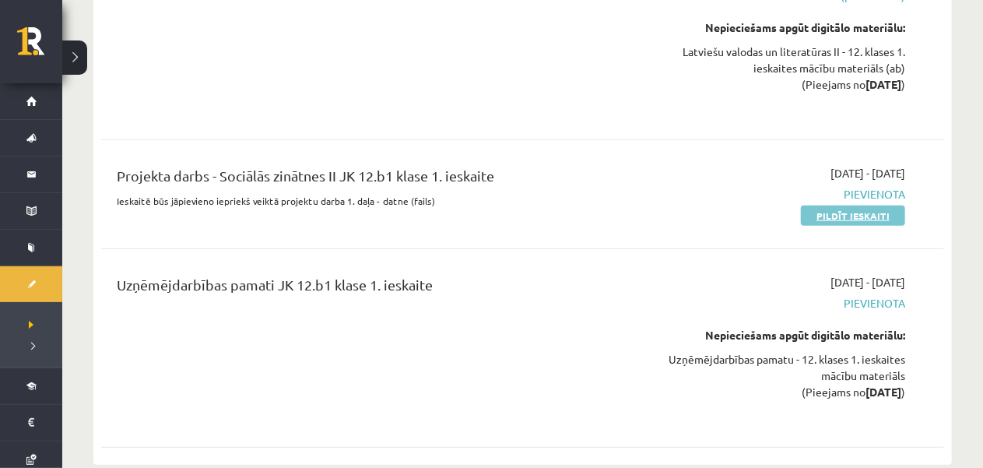
click at [847, 206] on link "Pildīt ieskaiti" at bounding box center [853, 216] width 104 height 20
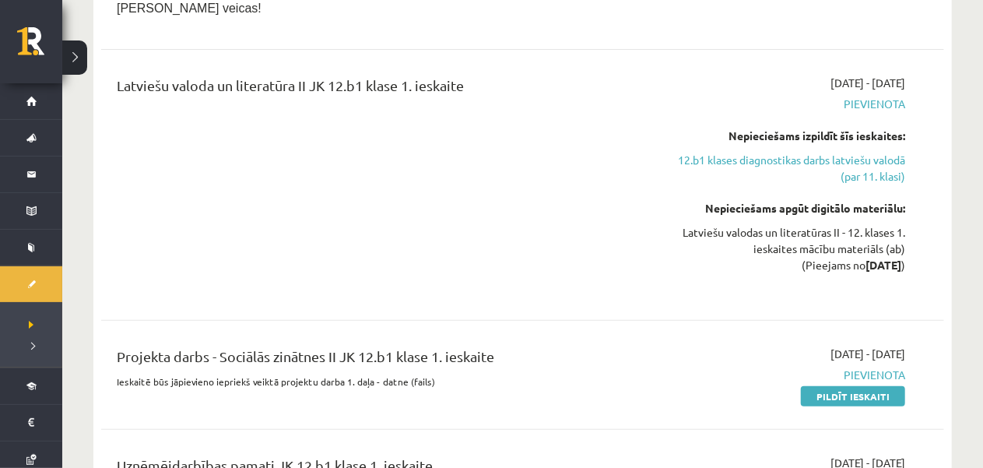
scroll to position [156, 0]
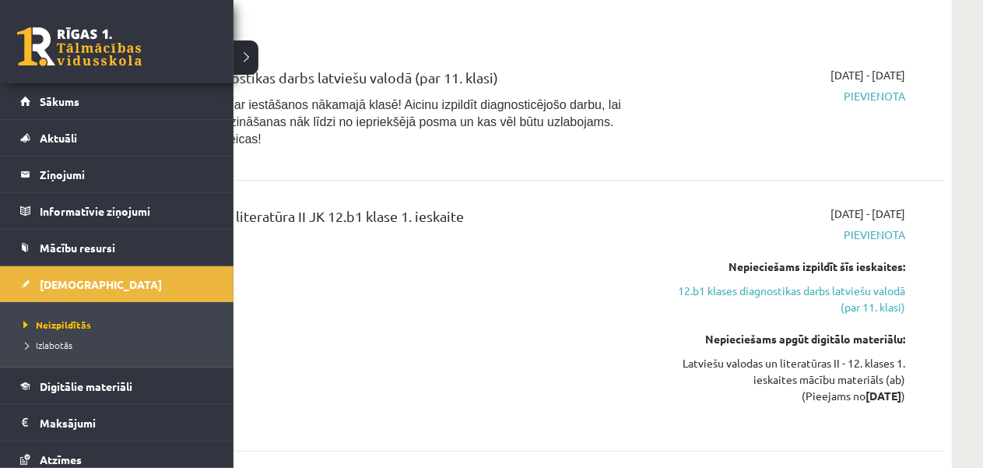
click at [58, 53] on link at bounding box center [79, 46] width 125 height 39
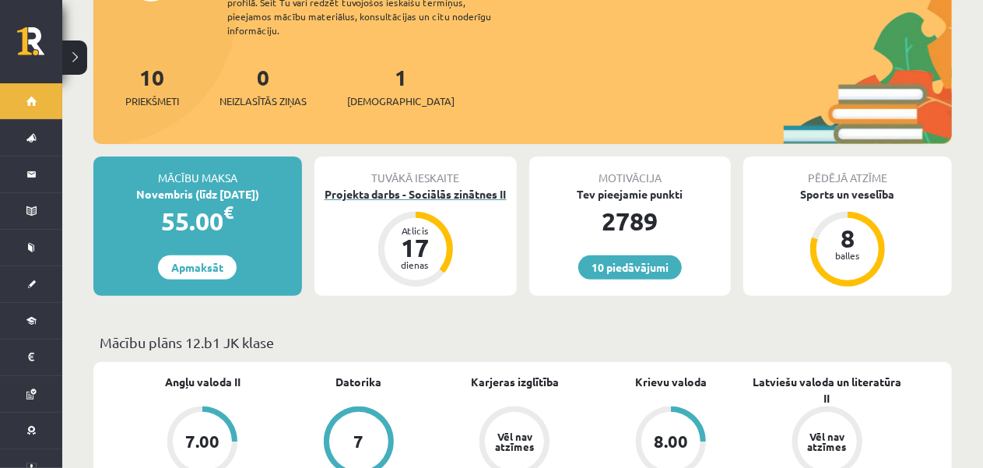
scroll to position [156, 0]
